Goal: Download file/media: Obtain a digital file from the website

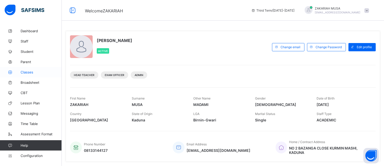
click at [28, 73] on span "Classes" at bounding box center [41, 72] width 41 height 4
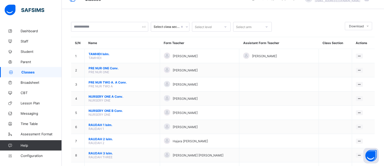
scroll to position [9, 0]
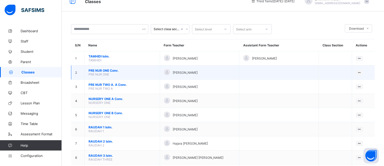
click at [122, 72] on span "PRE NUR ONE Conv." at bounding box center [122, 70] width 67 height 4
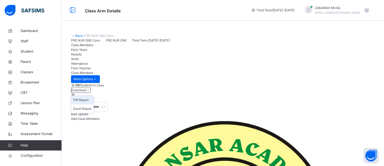
click at [93, 104] on li "Pdf Report" at bounding box center [82, 100] width 22 height 9
click at [79, 35] on link "Back" at bounding box center [78, 36] width 7 height 4
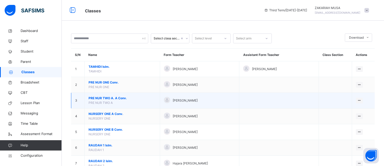
click at [108, 98] on span "PRE NUR TWO A. A Conv." at bounding box center [122, 98] width 67 height 5
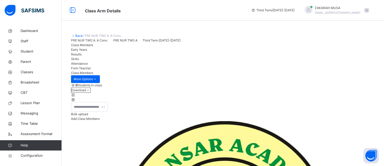
click at [0, 0] on li "Pdf Report" at bounding box center [0, 0] width 0 height 0
click at [76, 36] on link "Back" at bounding box center [78, 36] width 7 height 4
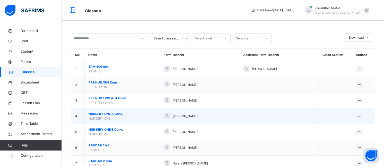
click at [112, 114] on span "NURSERY ONE A Conv." at bounding box center [122, 113] width 67 height 5
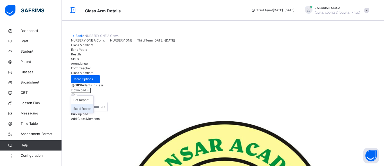
click at [93, 113] on li "Excel Report" at bounding box center [82, 108] width 22 height 9
drag, startPoint x: 339, startPoint y: 134, endPoint x: 135, endPoint y: 120, distance: 204.9
click at [0, 0] on li "Pdf Report" at bounding box center [0, 0] width 0 height 0
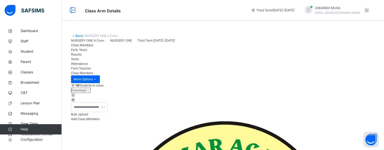
click at [77, 35] on link "Back" at bounding box center [78, 36] width 7 height 4
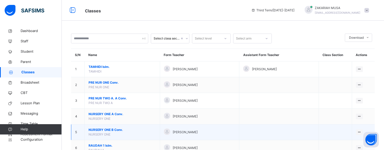
click at [107, 128] on span "NURSERY ONE B Conv." at bounding box center [122, 129] width 67 height 5
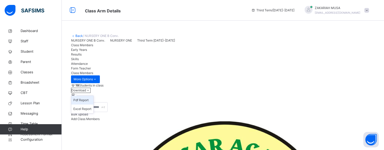
click at [93, 104] on li "Pdf Report" at bounding box center [82, 100] width 22 height 9
click at [78, 36] on link "Back" at bounding box center [78, 36] width 7 height 4
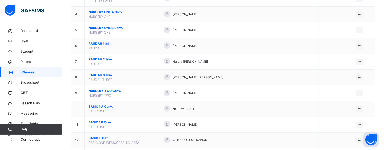
scroll to position [103, 0]
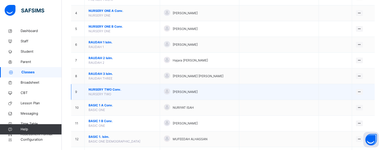
click at [107, 90] on span "NURSERY TWO Conv." at bounding box center [122, 89] width 67 height 5
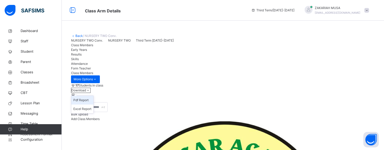
click at [93, 104] on li "Pdf Report" at bounding box center [82, 100] width 22 height 9
click at [77, 36] on link "Back" at bounding box center [78, 36] width 7 height 4
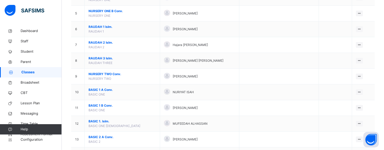
scroll to position [133, 0]
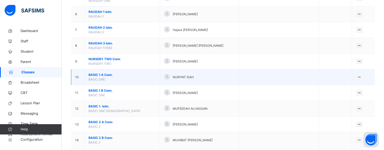
click at [107, 75] on span "BASIC 1 A Conv." at bounding box center [122, 74] width 67 height 5
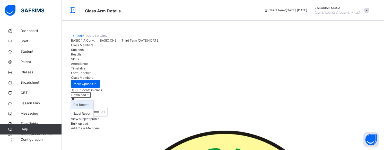
click at [93, 109] on li "Pdf Report" at bounding box center [82, 104] width 22 height 9
click at [79, 35] on link "Back" at bounding box center [78, 36] width 7 height 4
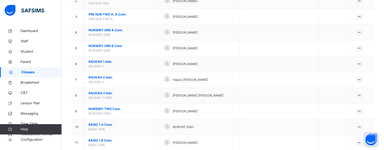
scroll to position [125, 0]
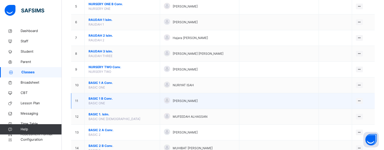
click at [102, 97] on span "BASIC 1 B Conv." at bounding box center [122, 98] width 67 height 5
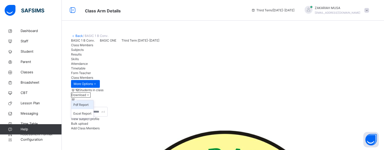
click at [93, 109] on li "Pdf Report" at bounding box center [82, 104] width 22 height 9
click at [78, 36] on link "Back" at bounding box center [78, 36] width 7 height 4
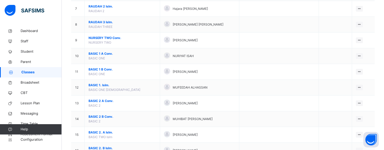
scroll to position [155, 0]
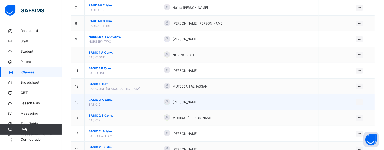
click at [100, 99] on span "BASIC 2 A Conv." at bounding box center [122, 99] width 67 height 5
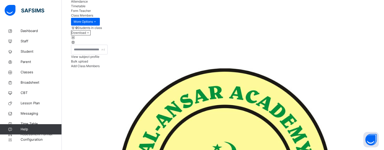
scroll to position [69, 0]
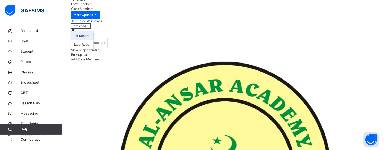
click at [93, 40] on li "Pdf Report" at bounding box center [82, 35] width 22 height 9
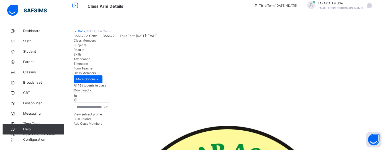
scroll to position [0, 0]
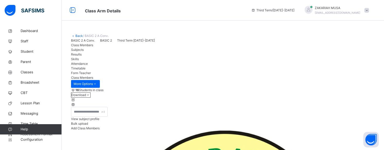
click at [79, 35] on link "Back" at bounding box center [78, 36] width 7 height 4
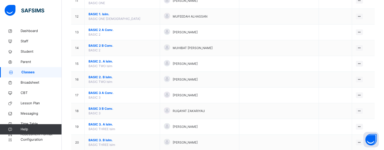
scroll to position [225, 0]
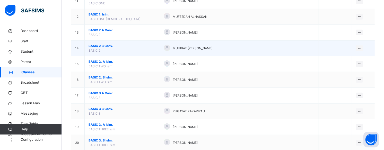
click at [111, 46] on span "BASIC 2 B Conv." at bounding box center [122, 46] width 67 height 5
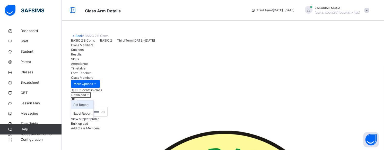
click at [93, 109] on li "Pdf Report" at bounding box center [82, 104] width 22 height 9
click at [78, 36] on link "Back" at bounding box center [78, 36] width 7 height 4
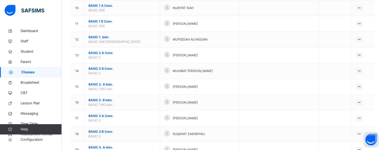
scroll to position [214, 0]
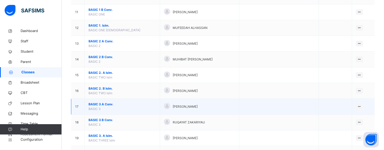
click at [105, 105] on span "BASIC 3 A Conv." at bounding box center [122, 104] width 67 height 5
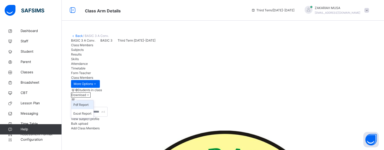
click at [93, 109] on li "Pdf Report" at bounding box center [82, 104] width 22 height 9
click at [76, 35] on link "Back" at bounding box center [78, 36] width 7 height 4
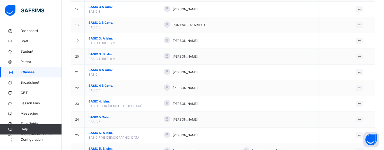
scroll to position [302, 0]
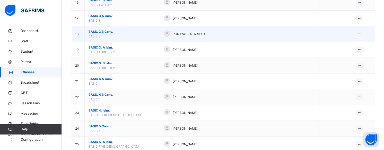
click at [103, 31] on span "BASIC 3 B Conv." at bounding box center [122, 31] width 67 height 5
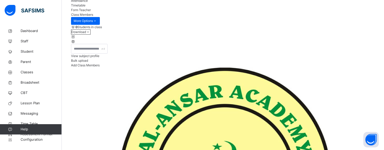
scroll to position [21, 0]
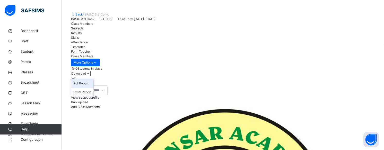
click at [93, 88] on li "Pdf Report" at bounding box center [82, 83] width 22 height 9
